Goal: Use online tool/utility: Utilize a website feature to perform a specific function

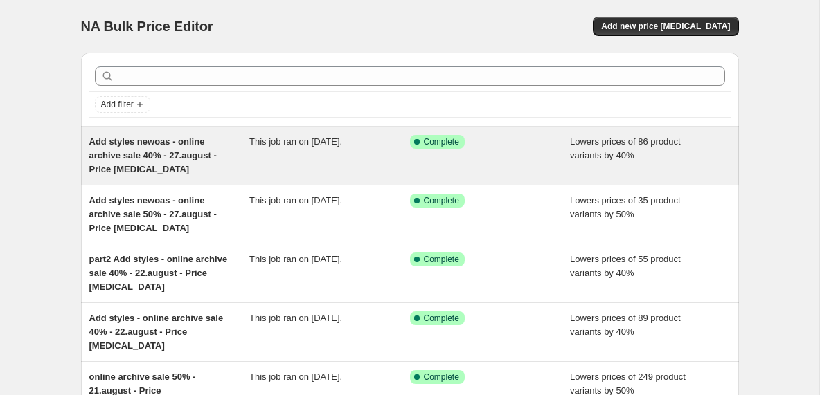
click at [248, 167] on div "Add styles newoas - online archive sale 40% - 27.august - Price [MEDICAL_DATA]" at bounding box center [169, 156] width 161 height 42
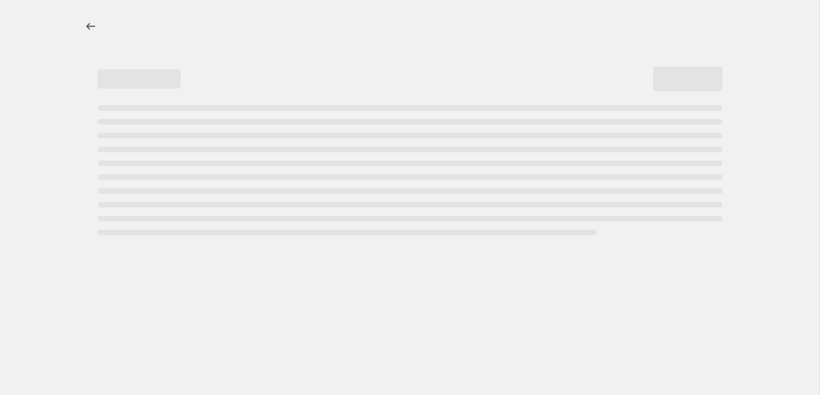
select select "percentage"
select select "tag"
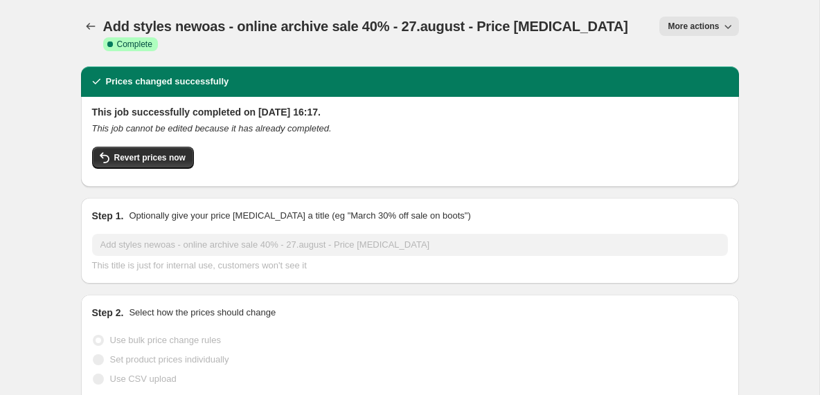
click at [727, 26] on icon "button" at bounding box center [728, 26] width 14 height 14
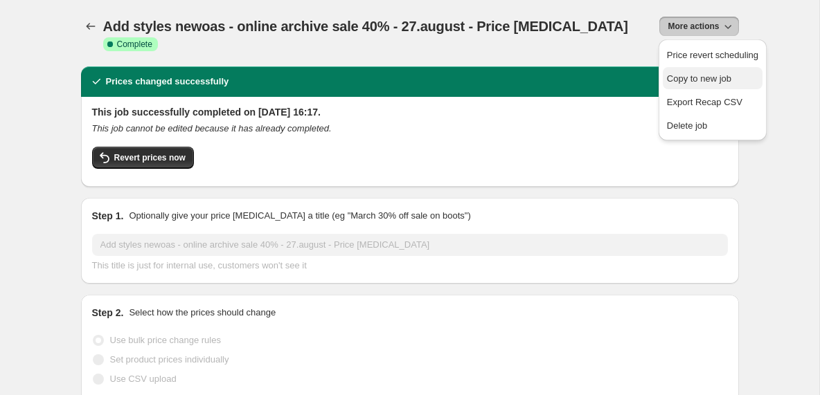
click at [700, 76] on span "Copy to new job" at bounding box center [699, 78] width 64 height 10
select select "percentage"
select select "tag"
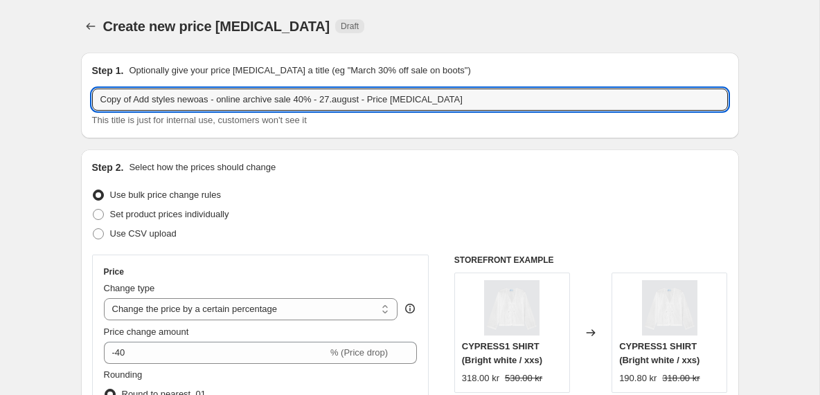
drag, startPoint x: 135, startPoint y: 99, endPoint x: 74, endPoint y: 98, distance: 60.9
drag, startPoint x: 211, startPoint y: 100, endPoint x: 182, endPoint y: 100, distance: 29.1
click at [182, 100] on input "Fredag Add styles newoas - online archive sale 40% - 27.august - Price [MEDICAL…" at bounding box center [410, 100] width 636 height 22
paste input "oasnyfre"
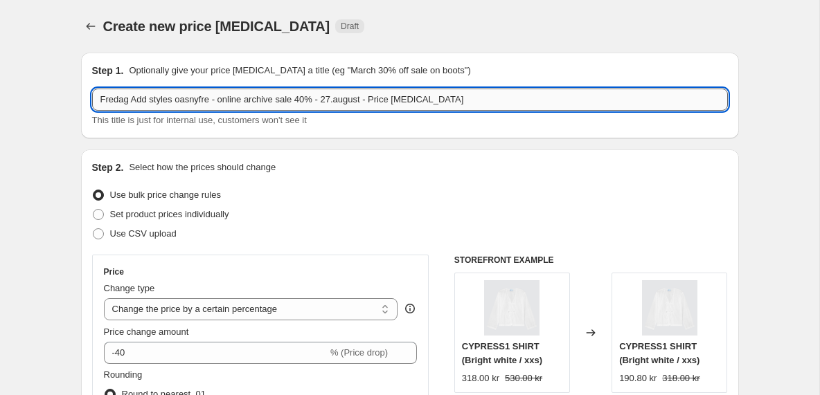
click at [345, 98] on input "Fredag Add styles oasnyfre - online archive sale 40% - 27.august - Price [MEDIC…" at bounding box center [410, 100] width 636 height 22
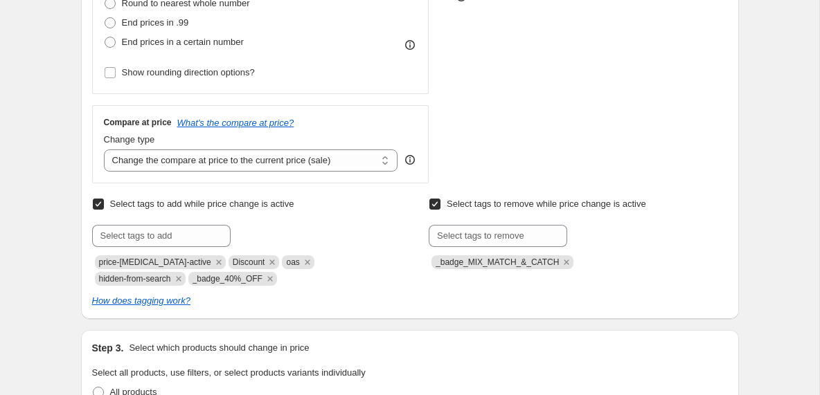
scroll to position [420, 0]
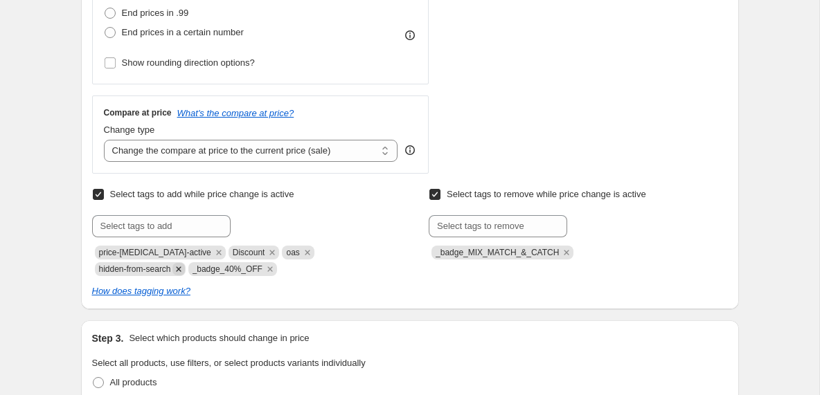
type input "Fredag Add styles oasnyfre - online archive sale 40% - [DATE] - Price [MEDICAL_…"
click at [181, 269] on icon "Remove hidden-from-search" at bounding box center [178, 269] width 5 height 5
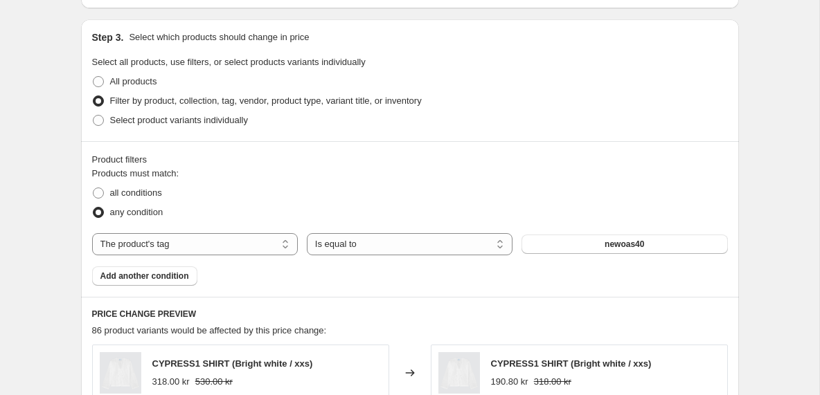
scroll to position [760, 0]
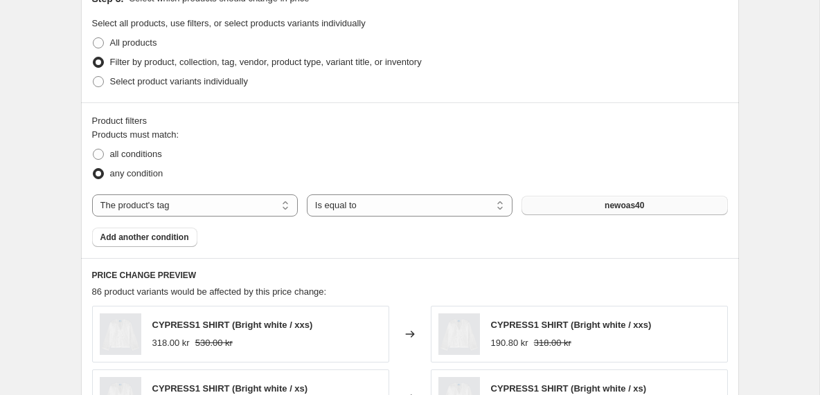
click at [641, 204] on span "newoas40" at bounding box center [624, 205] width 39 height 11
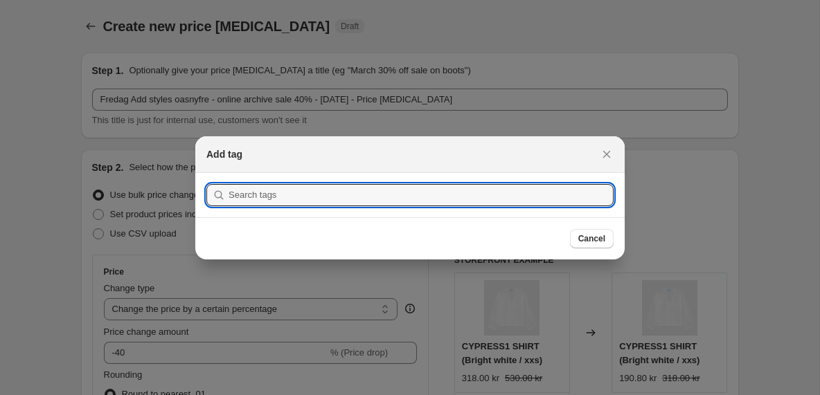
scroll to position [0, 0]
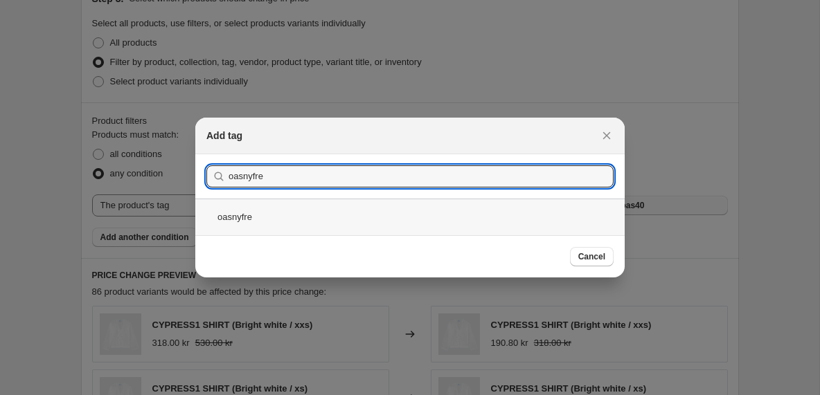
type input "oasnyfre"
click at [246, 219] on div "oasnyfre" at bounding box center [409, 217] width 429 height 37
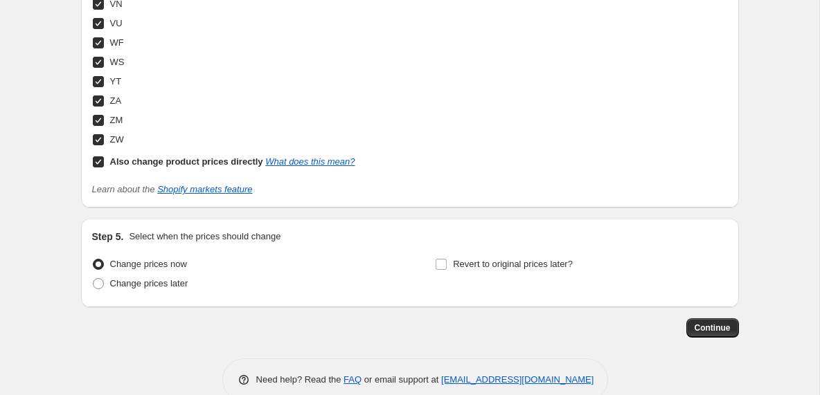
scroll to position [5404, 0]
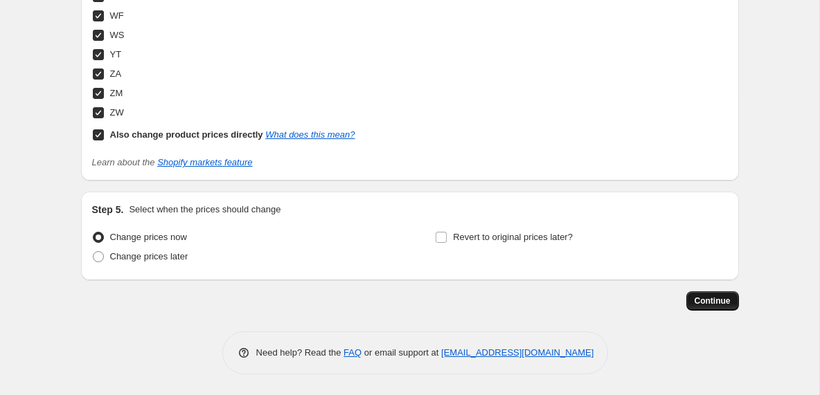
click at [720, 305] on span "Continue" at bounding box center [713, 301] width 36 height 11
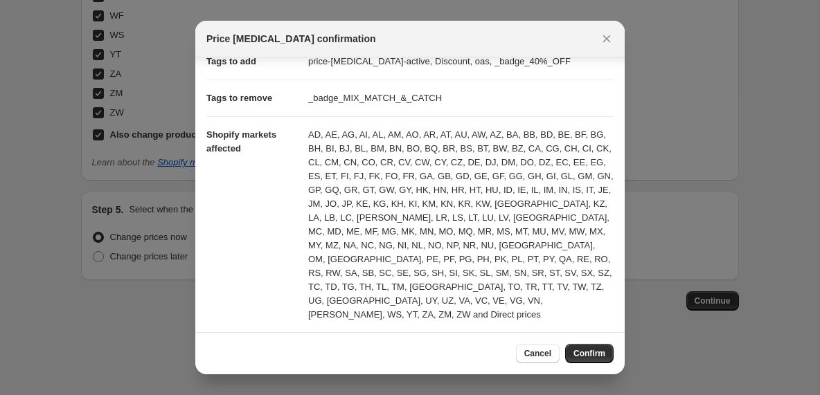
scroll to position [0, 0]
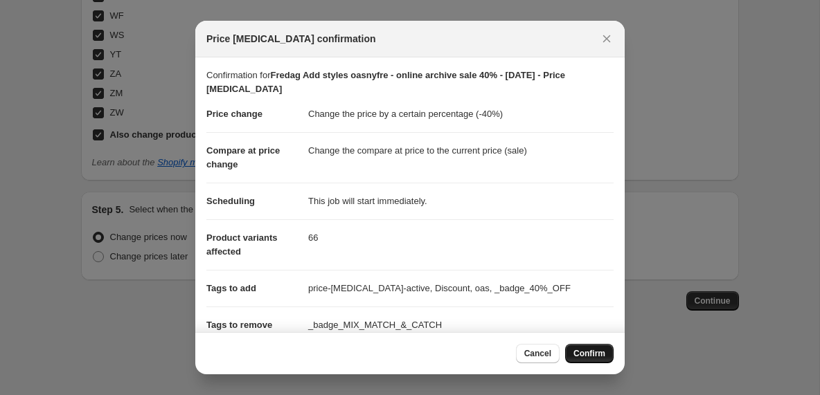
click at [580, 356] on span "Confirm" at bounding box center [589, 353] width 32 height 11
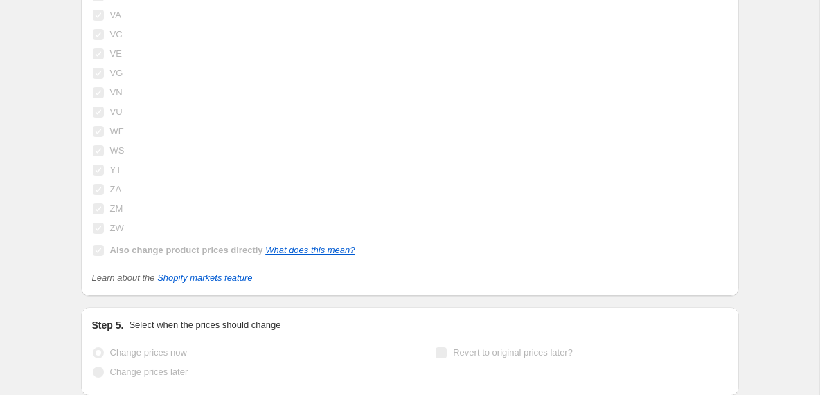
scroll to position [5456, 0]
